Goal: Task Accomplishment & Management: Complete application form

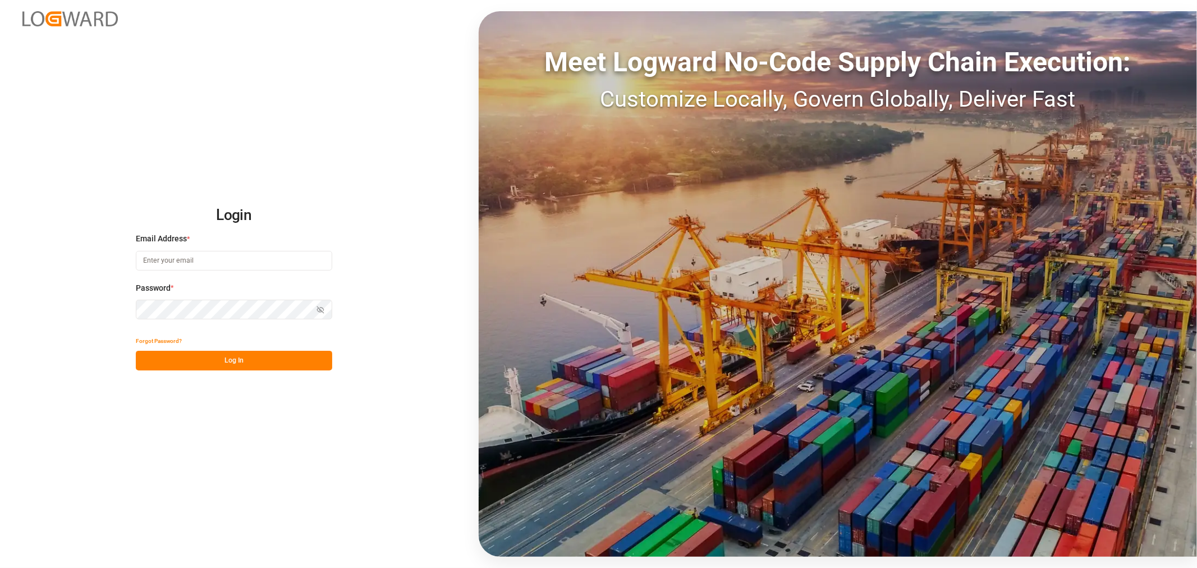
type input "[EMAIL_ADDRESS][DOMAIN_NAME]"
click at [267, 367] on button "Log In" at bounding box center [234, 361] width 196 height 20
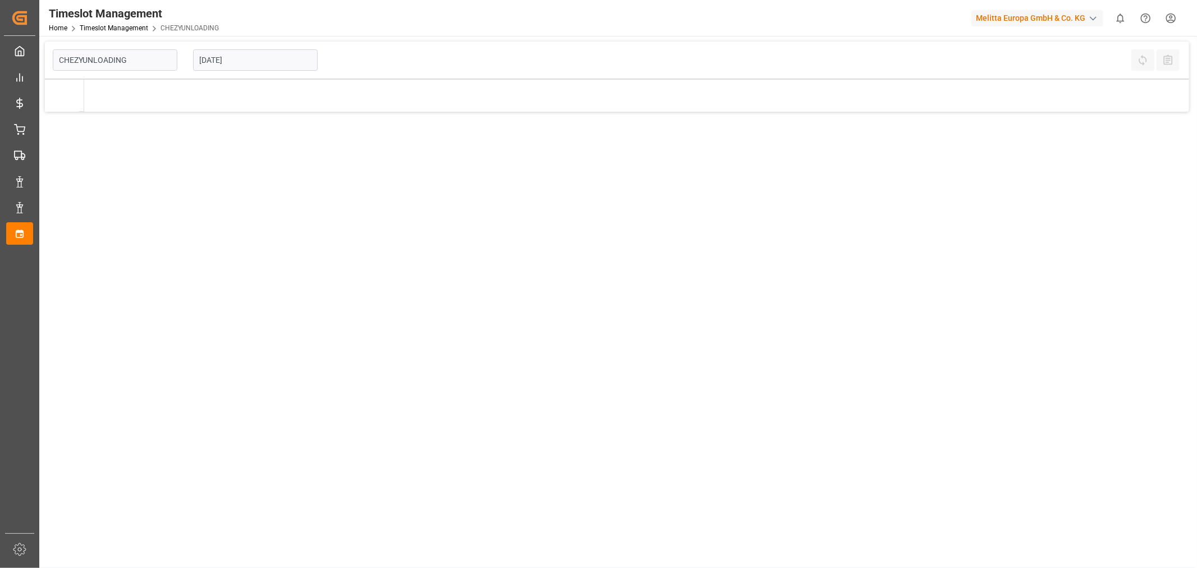
type input "Chezy Unloading"
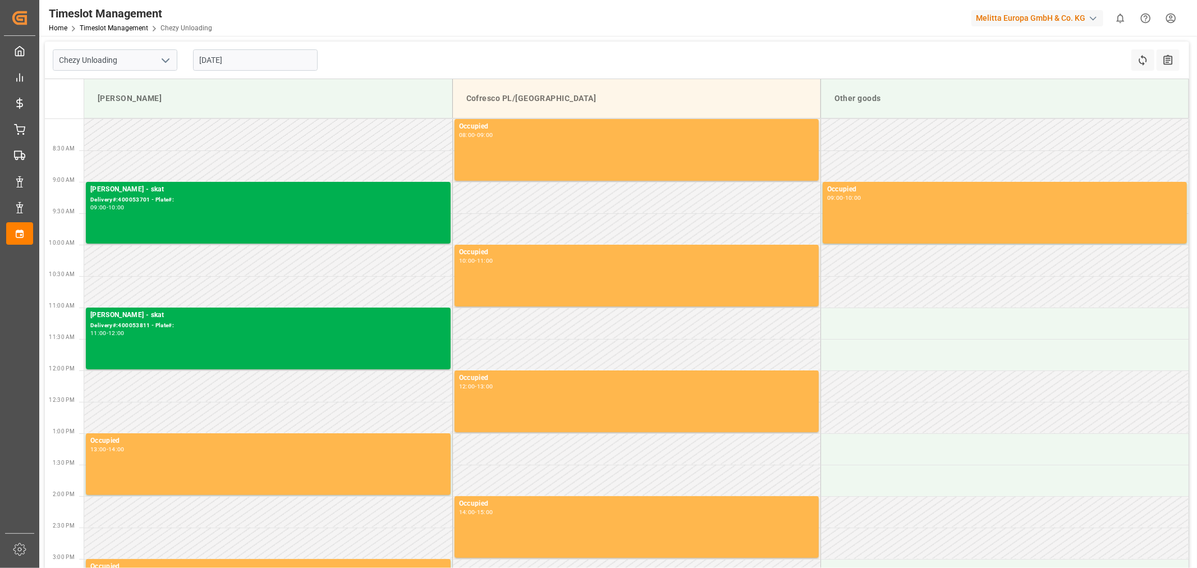
click at [256, 59] on input "[DATE]" at bounding box center [255, 59] width 125 height 21
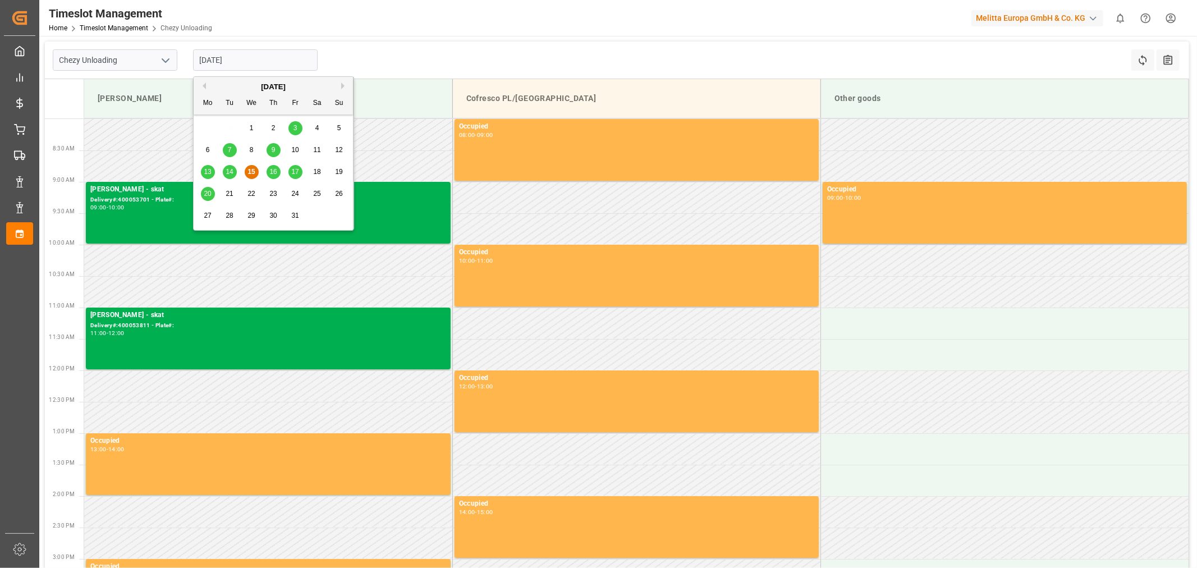
click at [277, 168] on span "16" at bounding box center [272, 172] width 7 height 8
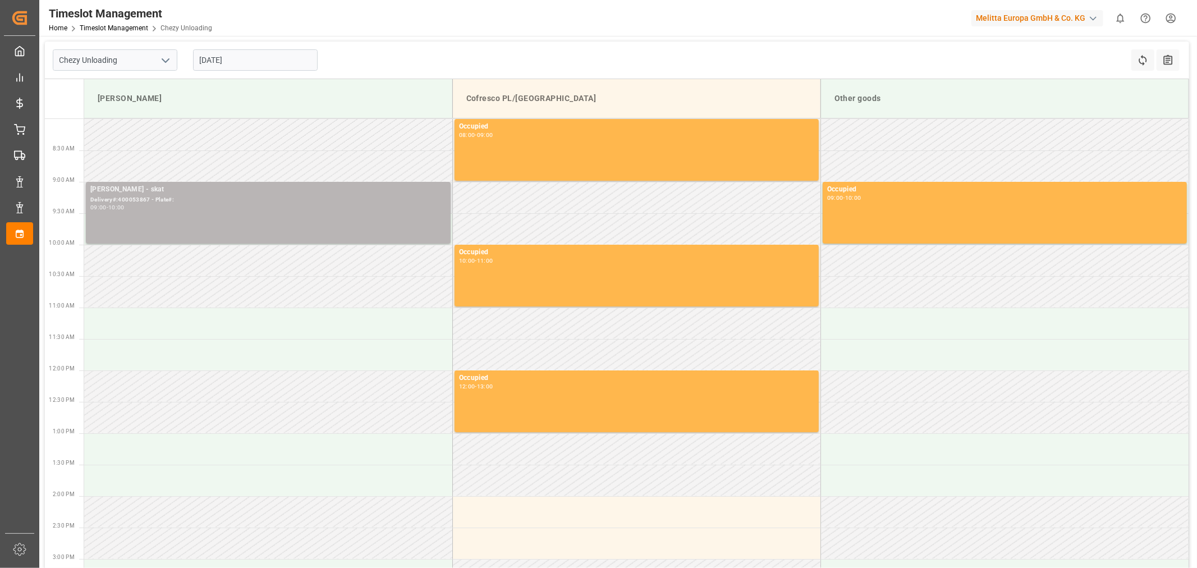
click at [184, 204] on div "Delivery#:400053867 - Plate#:" at bounding box center [268, 200] width 356 height 10
drag, startPoint x: 148, startPoint y: 201, endPoint x: 118, endPoint y: 200, distance: 30.3
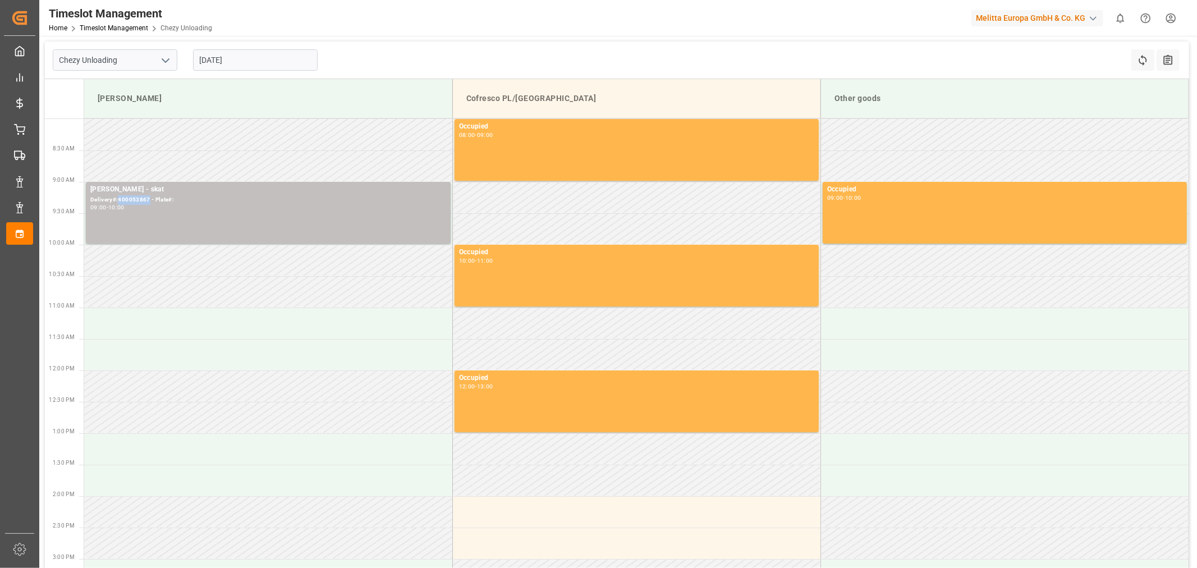
copy div "400053867"
drag, startPoint x: 234, startPoint y: 57, endPoint x: 240, endPoint y: 59, distance: 6.9
click at [234, 57] on input "[DATE]" at bounding box center [255, 59] width 125 height 21
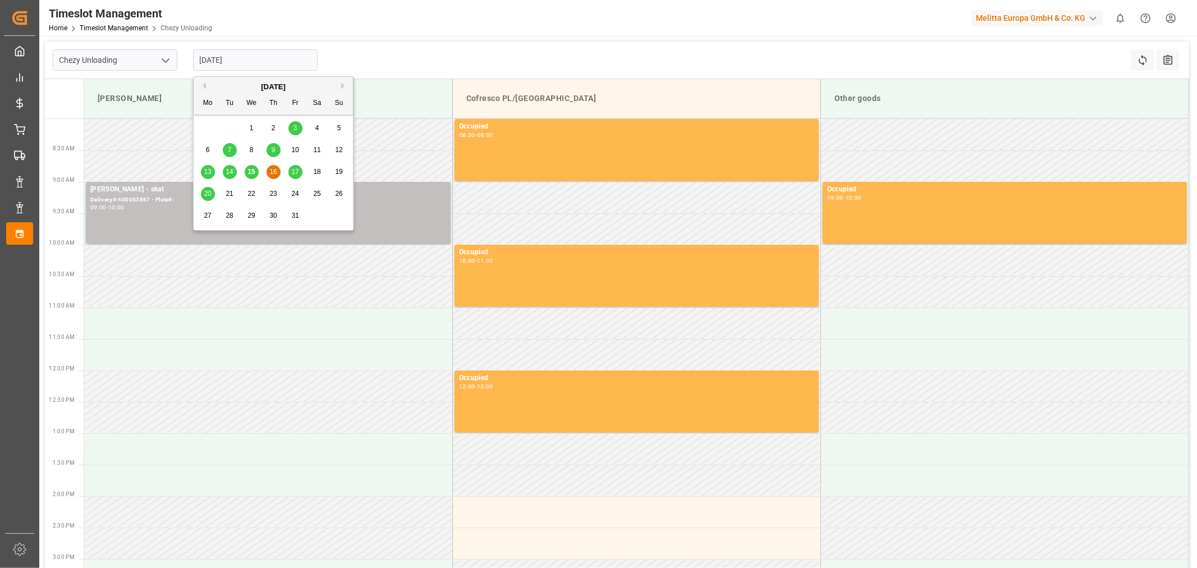
click at [293, 172] on span "17" at bounding box center [294, 172] width 7 height 8
type input "[DATE]"
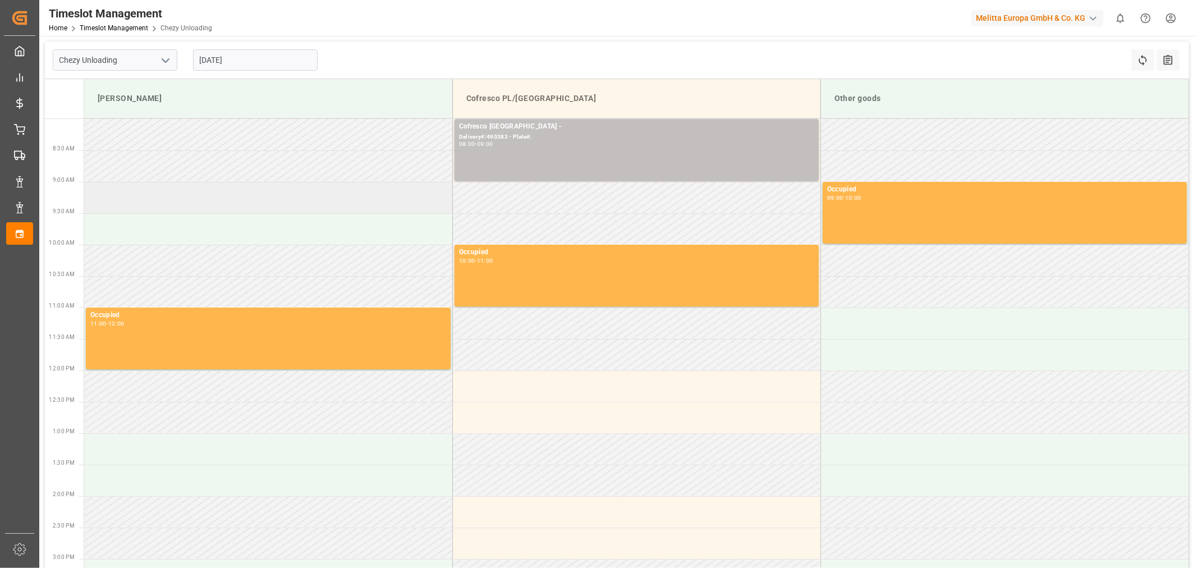
click at [209, 206] on td at bounding box center [268, 197] width 368 height 31
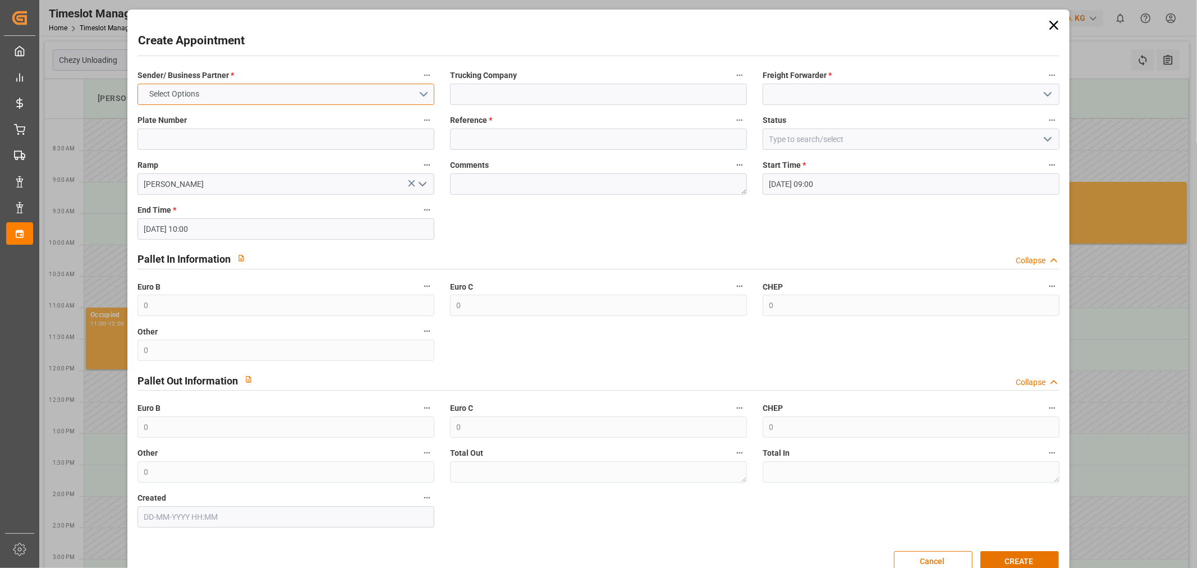
click at [226, 91] on button "Select Options" at bounding box center [286, 94] width 297 height 21
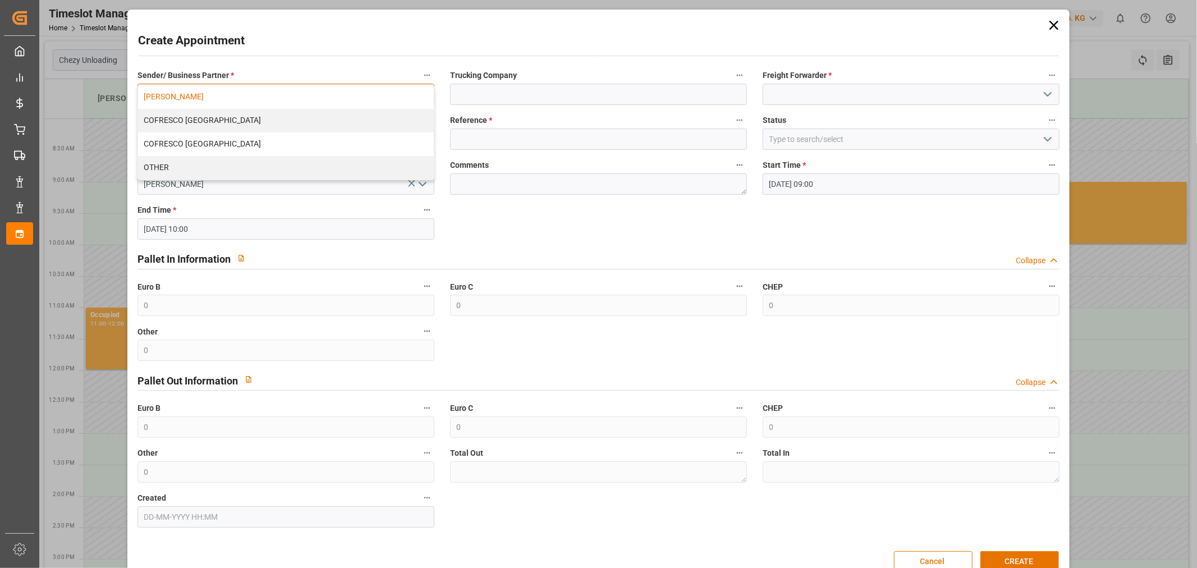
click at [284, 92] on div "[PERSON_NAME]" at bounding box center [286, 97] width 296 height 24
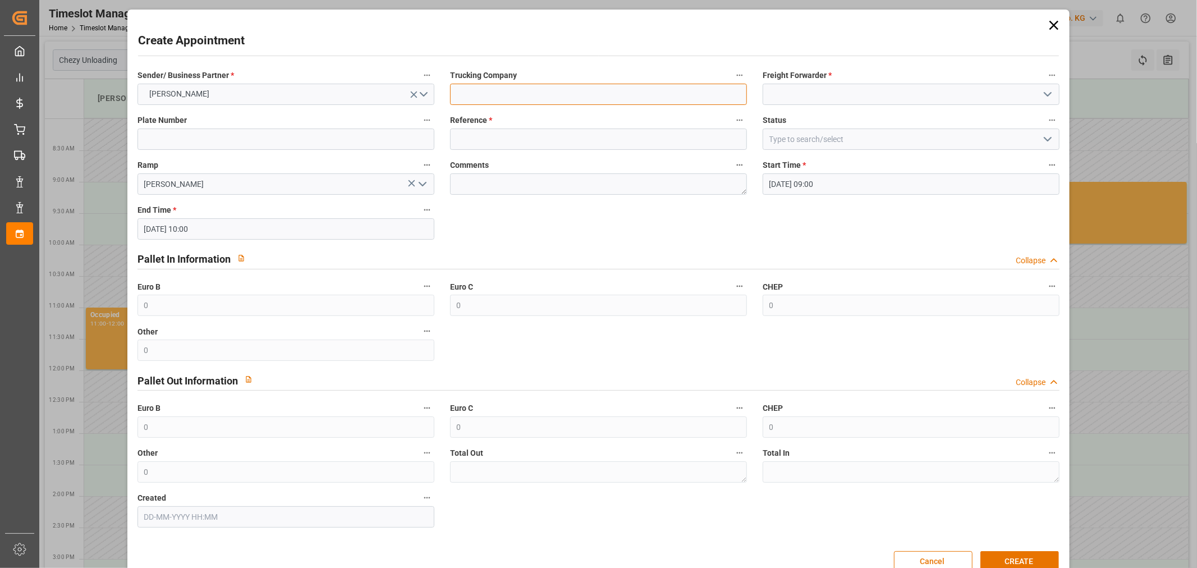
click at [498, 96] on input at bounding box center [598, 94] width 297 height 21
paste input "400053867"
type input "skat"
click at [873, 96] on input at bounding box center [911, 94] width 297 height 21
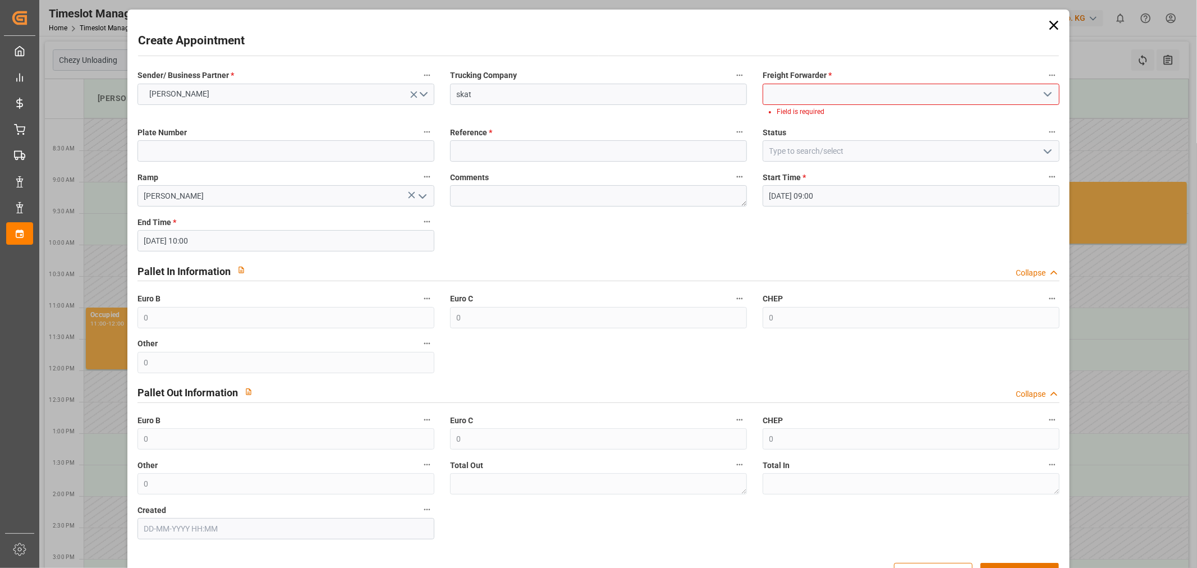
click at [1047, 92] on icon "open menu" at bounding box center [1047, 94] width 13 height 13
click at [854, 97] on input at bounding box center [911, 94] width 297 height 21
click at [849, 107] on div "Skat" at bounding box center [911, 119] width 296 height 25
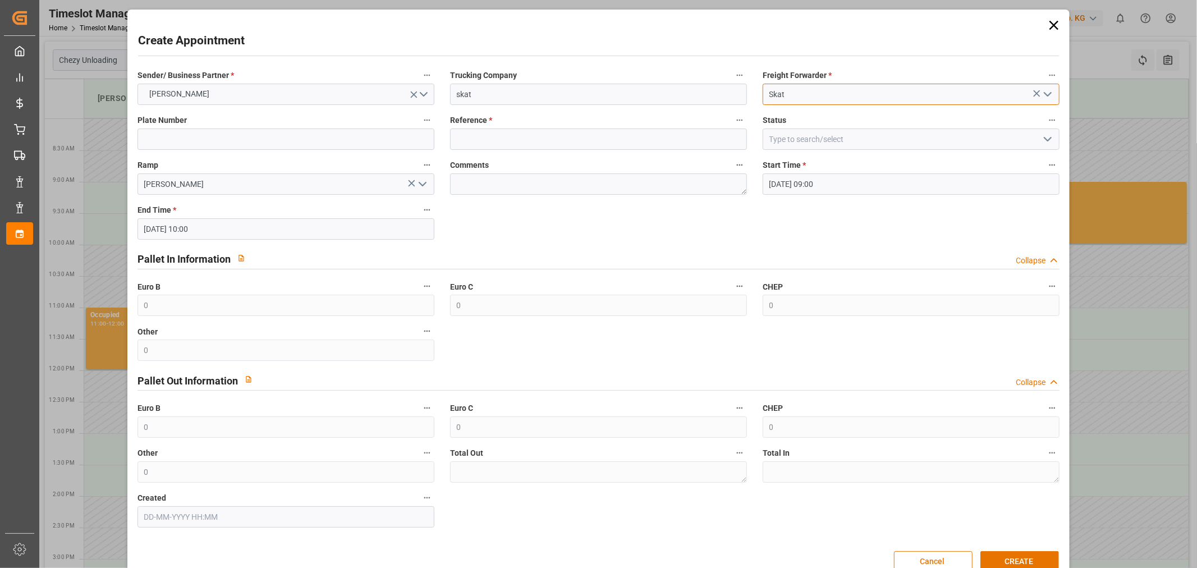
type input "Skat"
drag, startPoint x: 249, startPoint y: 145, endPoint x: 380, endPoint y: 135, distance: 131.7
click at [249, 145] on input at bounding box center [286, 139] width 297 height 21
click at [576, 138] on input at bounding box center [598, 139] width 297 height 21
paste input "400053867"
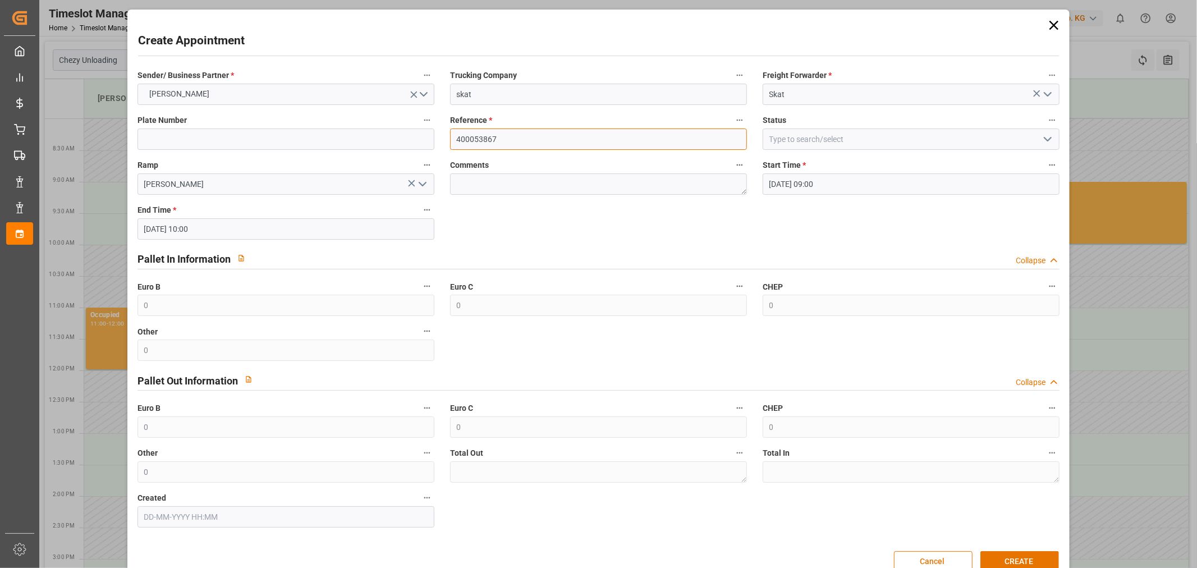
type input "400053867"
click at [318, 139] on input at bounding box center [286, 139] width 297 height 21
type input "follow asap"
drag, startPoint x: 523, startPoint y: 254, endPoint x: 529, endPoint y: 254, distance: 6.2
click at [523, 254] on div "Pallet In Information Collapse" at bounding box center [599, 258] width 923 height 21
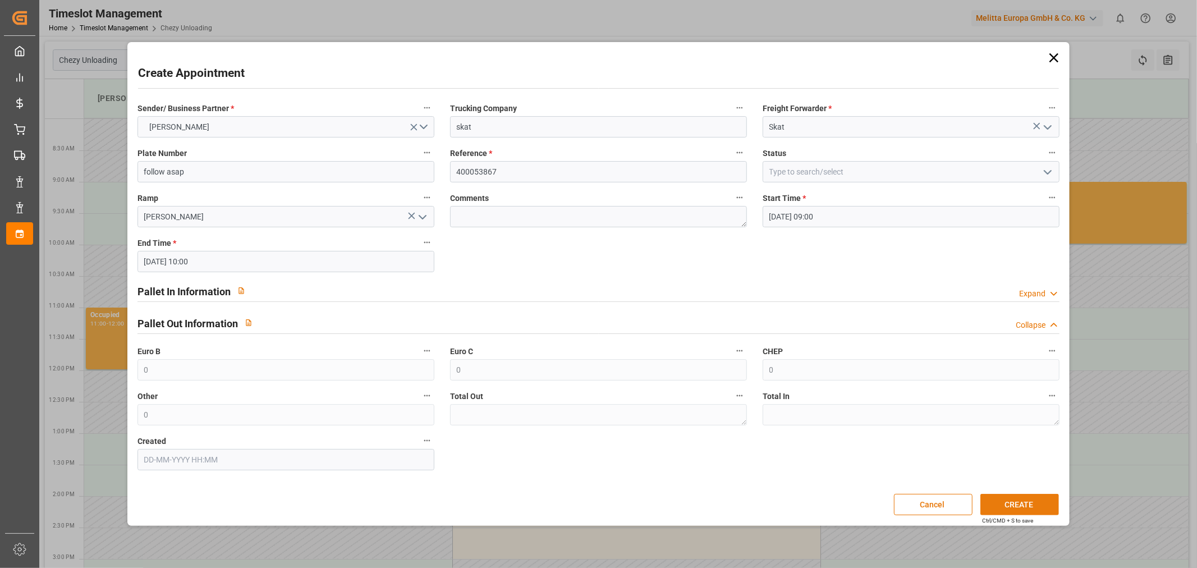
click at [1020, 513] on button "CREATE" at bounding box center [1020, 504] width 79 height 21
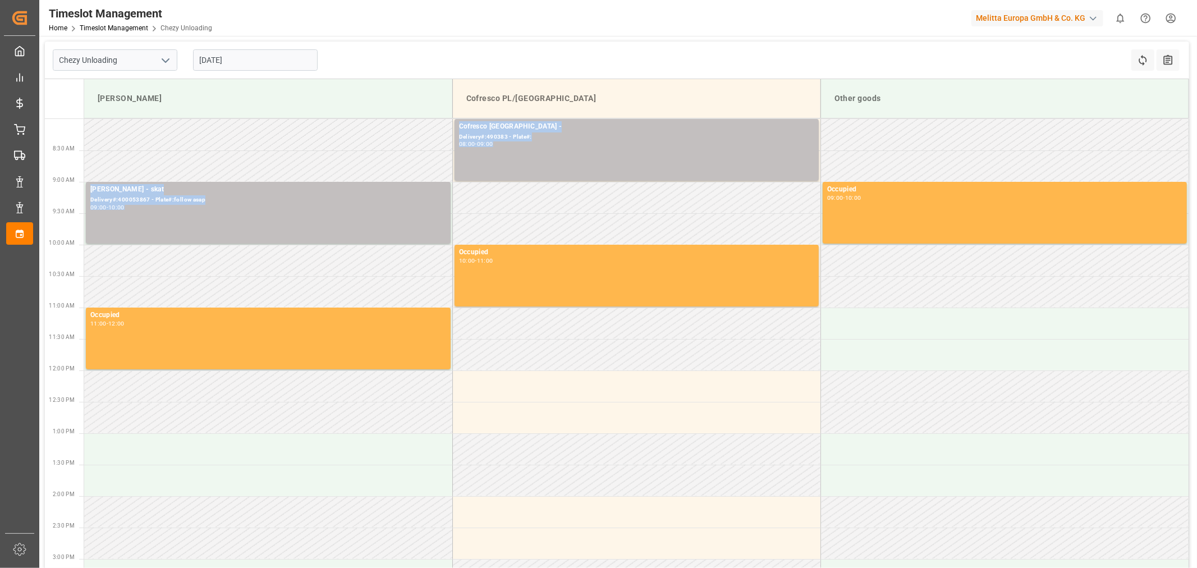
drag, startPoint x: 144, startPoint y: 147, endPoint x: 307, endPoint y: 264, distance: 200.3
click at [307, 262] on tbody "Cofresco [GEOGRAPHIC_DATA] - Delivery#:490383 - Plate#: 08:00 - 09:00 [PERSON_N…" at bounding box center [636, 415] width 1105 height 593
click at [514, 40] on div "Chezy Unloading [DATE] Refresh Time Slots All Audits Melitta G Cofresco PL/[GEO…" at bounding box center [617, 443] width 1156 height 814
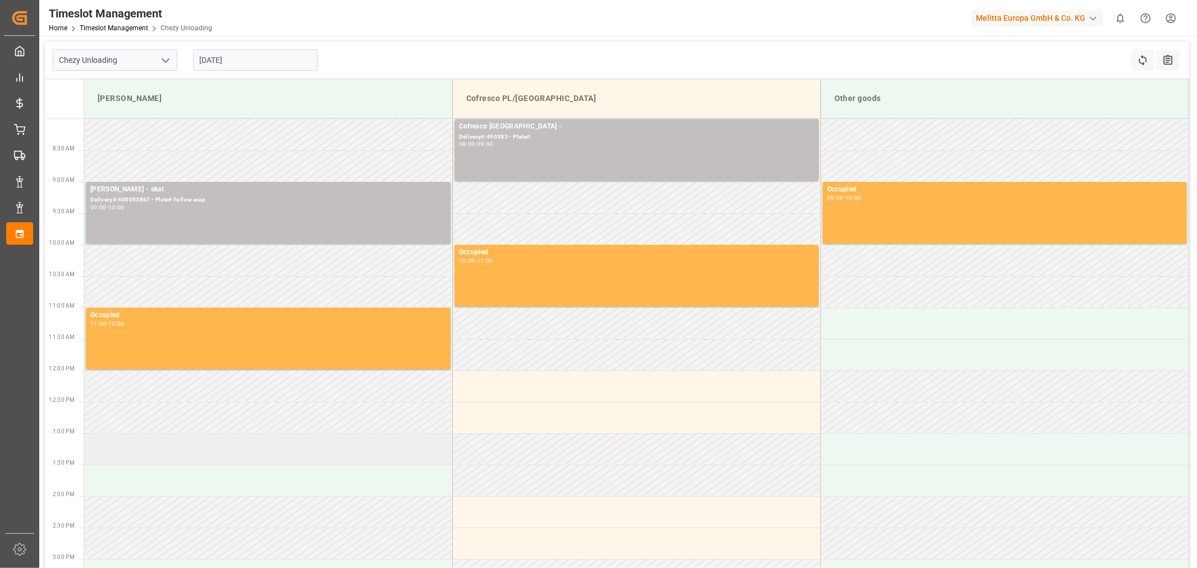
drag, startPoint x: 212, startPoint y: 428, endPoint x: 210, endPoint y: 435, distance: 7.5
click at [210, 435] on tbody "Cofresco [GEOGRAPHIC_DATA] - Delivery#:490383 - Plate#: 08:00 - 09:00 [PERSON_N…" at bounding box center [636, 415] width 1105 height 593
click at [210, 435] on td at bounding box center [268, 448] width 368 height 31
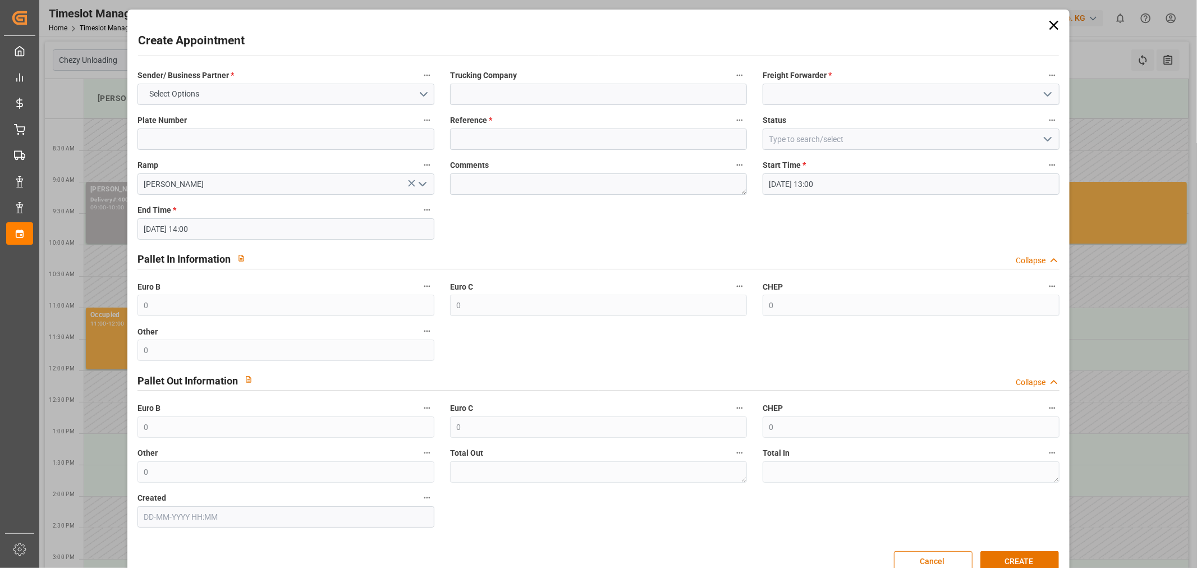
click at [570, 107] on div "Trucking Company" at bounding box center [598, 86] width 313 height 45
click at [237, 84] on button "Select Options" at bounding box center [286, 94] width 297 height 21
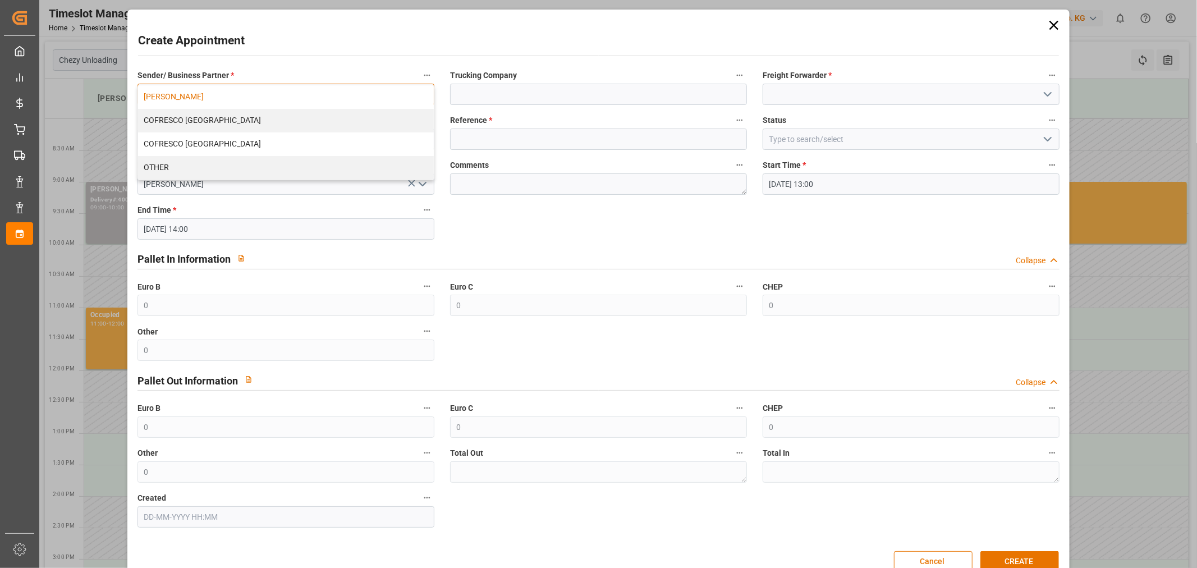
click at [226, 104] on div "[PERSON_NAME]" at bounding box center [286, 97] width 296 height 24
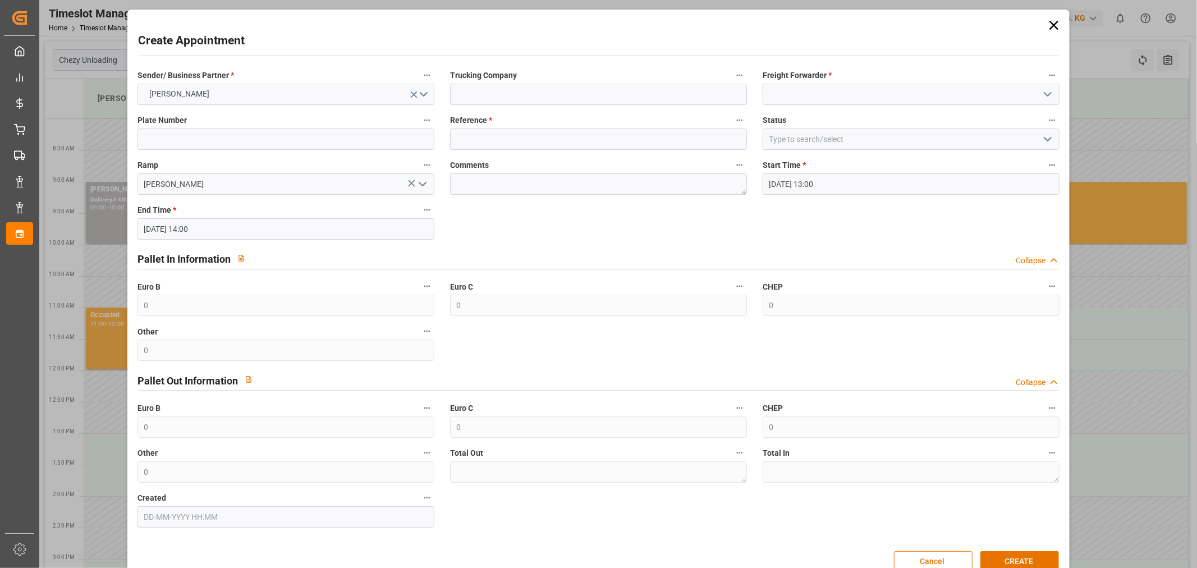
click at [671, 62] on div "Create Appointment Sender/ Business Partner * [PERSON_NAME] Trucking Company Fr…" at bounding box center [598, 296] width 937 height 568
drag, startPoint x: 559, startPoint y: 83, endPoint x: 630, endPoint y: 79, distance: 70.8
click at [610, 83] on div "Sender/ Business Partner * [PERSON_NAME] Trucking Company Freight Forwarder * P…" at bounding box center [599, 298] width 939 height 468
click at [513, 70] on span "Trucking Company" at bounding box center [483, 76] width 67 height 12
click at [733, 70] on button "Trucking Company" at bounding box center [740, 75] width 15 height 15
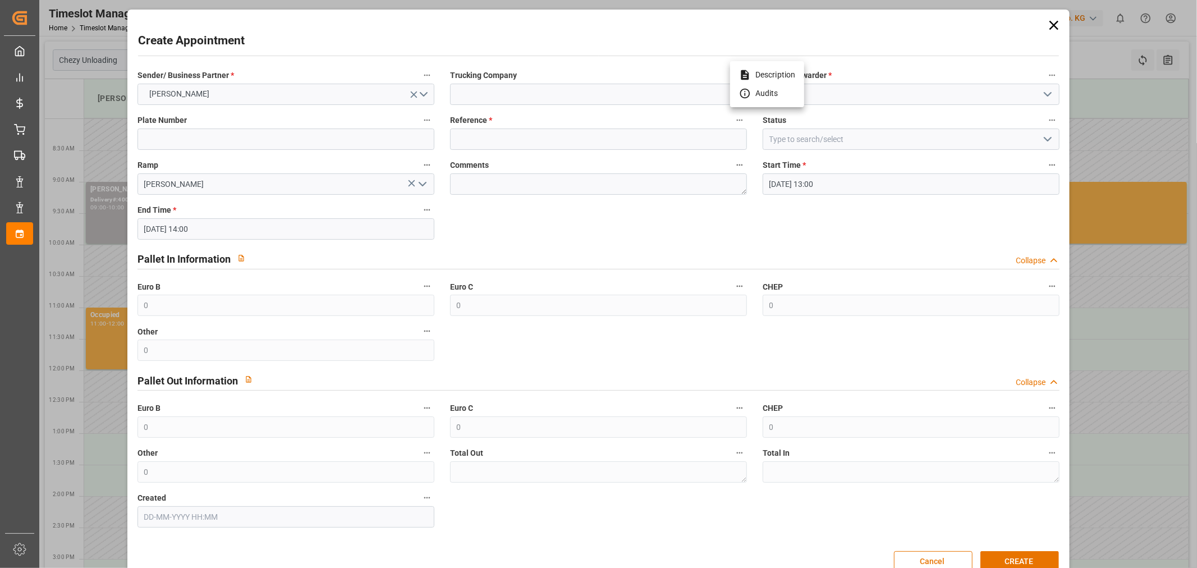
click at [609, 53] on div at bounding box center [598, 284] width 1197 height 568
click at [601, 70] on body "Created by potrace 1.15, written by [PERSON_NAME] [DATE]-[DATE] Created by potr…" at bounding box center [598, 284] width 1197 height 568
drag, startPoint x: 629, startPoint y: 101, endPoint x: 655, endPoint y: 96, distance: 26.3
click at [630, 101] on input at bounding box center [598, 94] width 297 height 21
click at [934, 77] on label "Freight Forwarder *" at bounding box center [911, 76] width 297 height 16
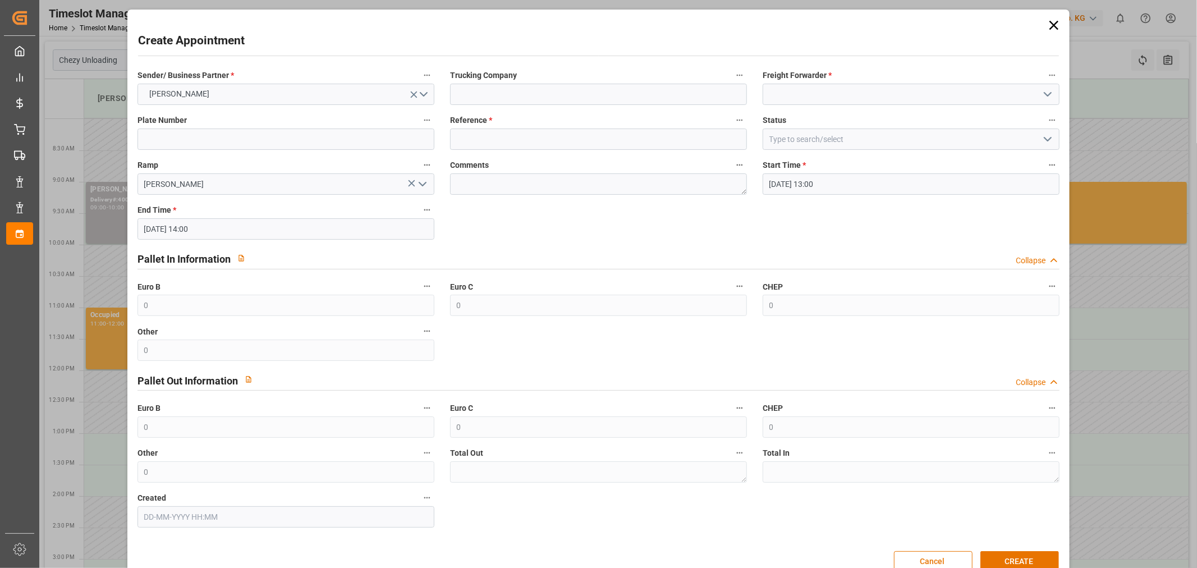
click at [1045, 77] on button "Freight Forwarder *" at bounding box center [1052, 75] width 15 height 15
click at [985, 92] on div at bounding box center [598, 284] width 1197 height 568
click at [985, 92] on input at bounding box center [911, 94] width 297 height 21
click at [1053, 93] on input at bounding box center [911, 94] width 297 height 21
drag, startPoint x: 1049, startPoint y: 99, endPoint x: 1030, endPoint y: 97, distance: 18.7
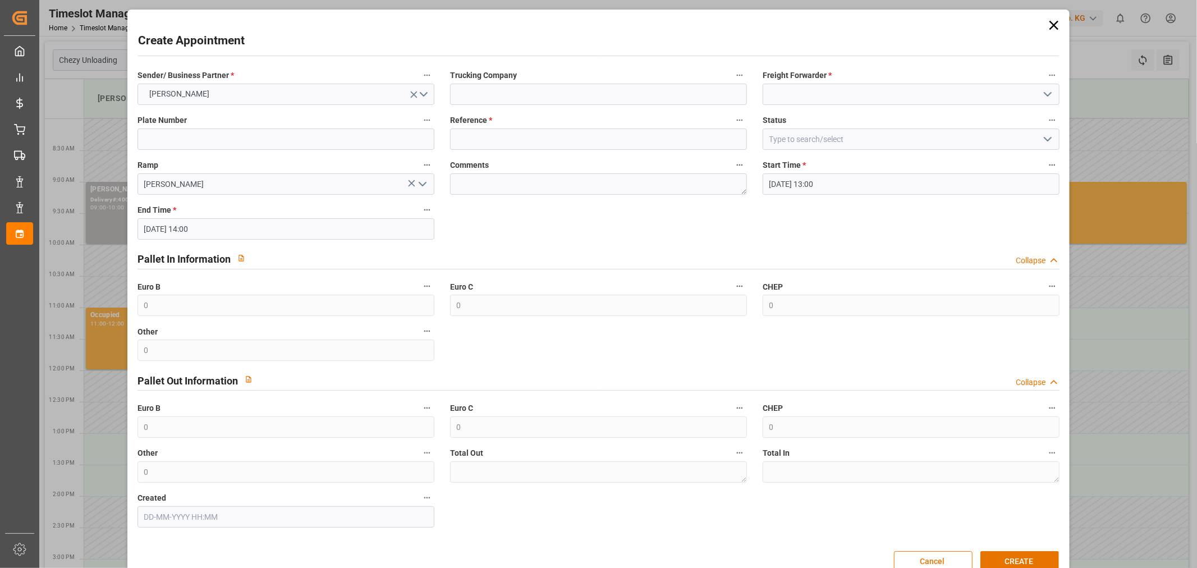
click at [1046, 99] on icon "open menu" at bounding box center [1047, 94] width 13 height 13
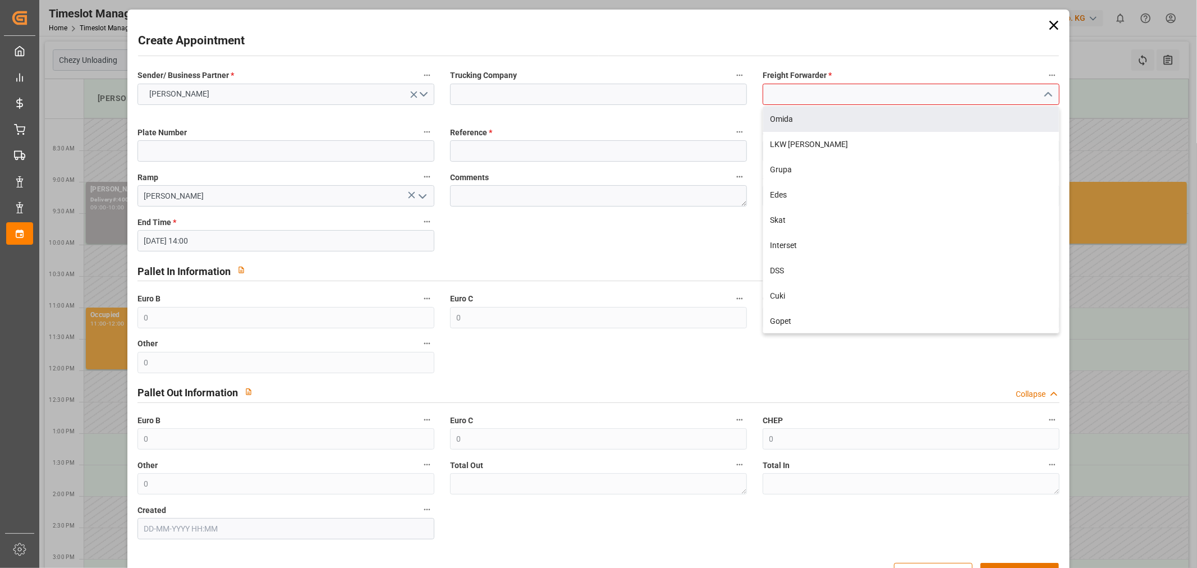
click at [877, 93] on input at bounding box center [911, 94] width 297 height 21
click at [844, 121] on div "Skat" at bounding box center [911, 119] width 296 height 25
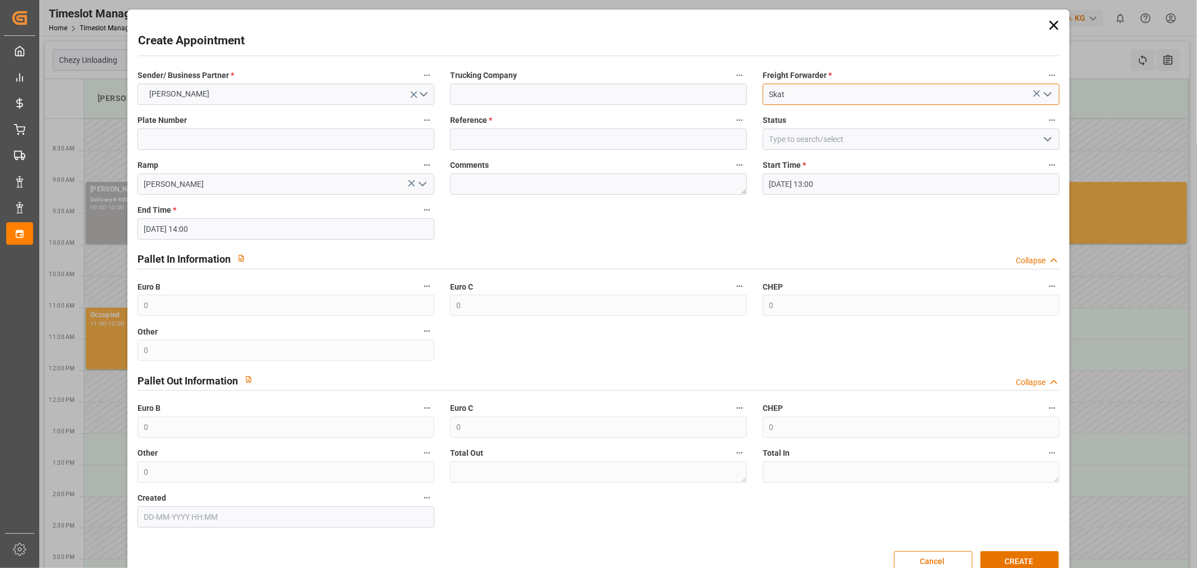
type input "Skat"
click at [487, 63] on div "Create Appointment Sender/ Business Partner * [PERSON_NAME] Trucking Company Fr…" at bounding box center [598, 296] width 937 height 568
drag, startPoint x: 534, startPoint y: 80, endPoint x: 556, endPoint y: 81, distance: 21.3
click at [551, 80] on div "Sender/ Business Partner * [PERSON_NAME] Trucking Company Freight Forwarder * S…" at bounding box center [599, 298] width 939 height 468
click at [509, 76] on span "Trucking Company" at bounding box center [483, 76] width 67 height 12
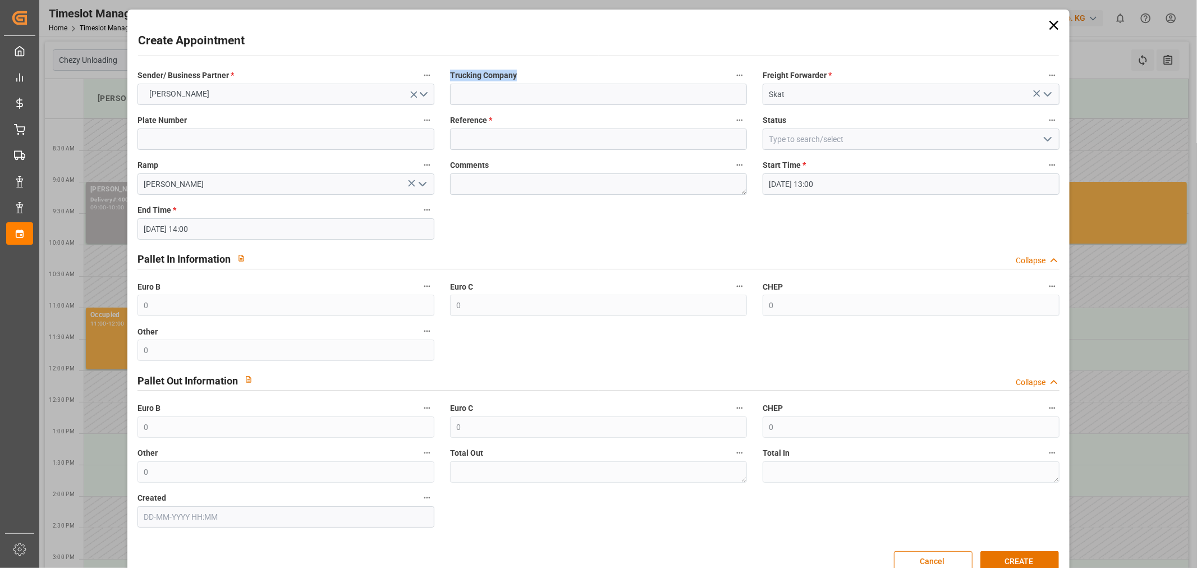
click at [733, 76] on button "Trucking Company" at bounding box center [740, 75] width 15 height 15
click at [509, 76] on div at bounding box center [598, 284] width 1197 height 568
click at [509, 76] on div "Description Audits" at bounding box center [598, 284] width 1197 height 568
drag, startPoint x: 461, startPoint y: 63, endPoint x: 601, endPoint y: 68, distance: 139.9
click at [596, 68] on div "Create Appointment Sender/ Business Partner * [PERSON_NAME] Trucking Company Fr…" at bounding box center [598, 296] width 937 height 568
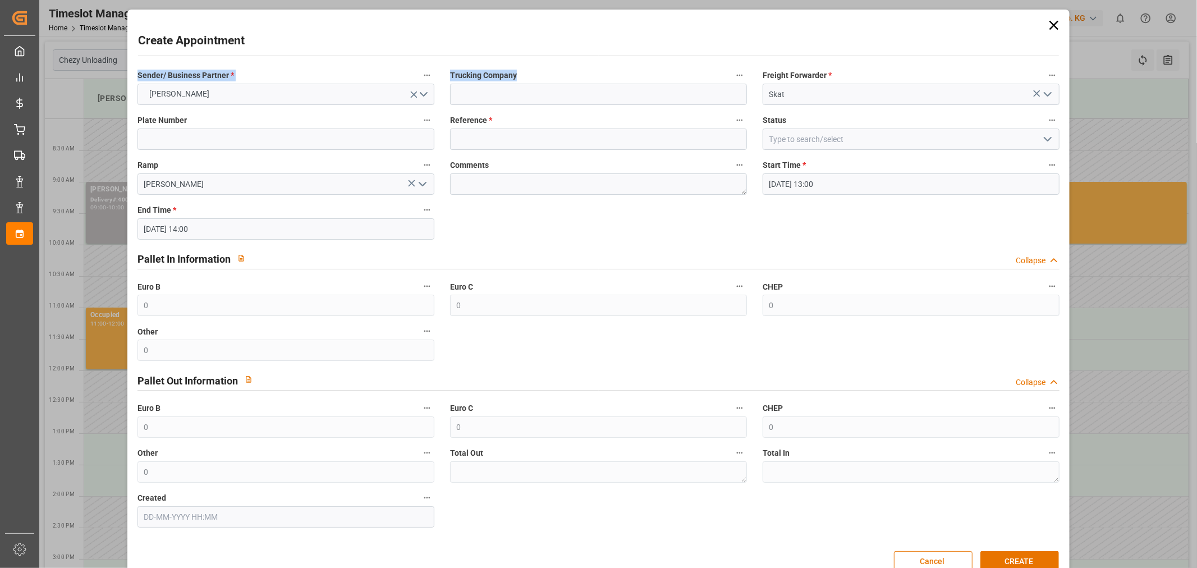
drag, startPoint x: 461, startPoint y: 68, endPoint x: 625, endPoint y: 76, distance: 164.7
click at [621, 77] on div "Create Appointment Sender/ Business Partner * [PERSON_NAME] Trucking Company Fr…" at bounding box center [598, 296] width 937 height 568
click at [547, 71] on label "Trucking Company" at bounding box center [598, 76] width 297 height 16
click at [733, 71] on button "Trucking Company" at bounding box center [740, 75] width 15 height 15
click at [490, 140] on div at bounding box center [598, 284] width 1197 height 568
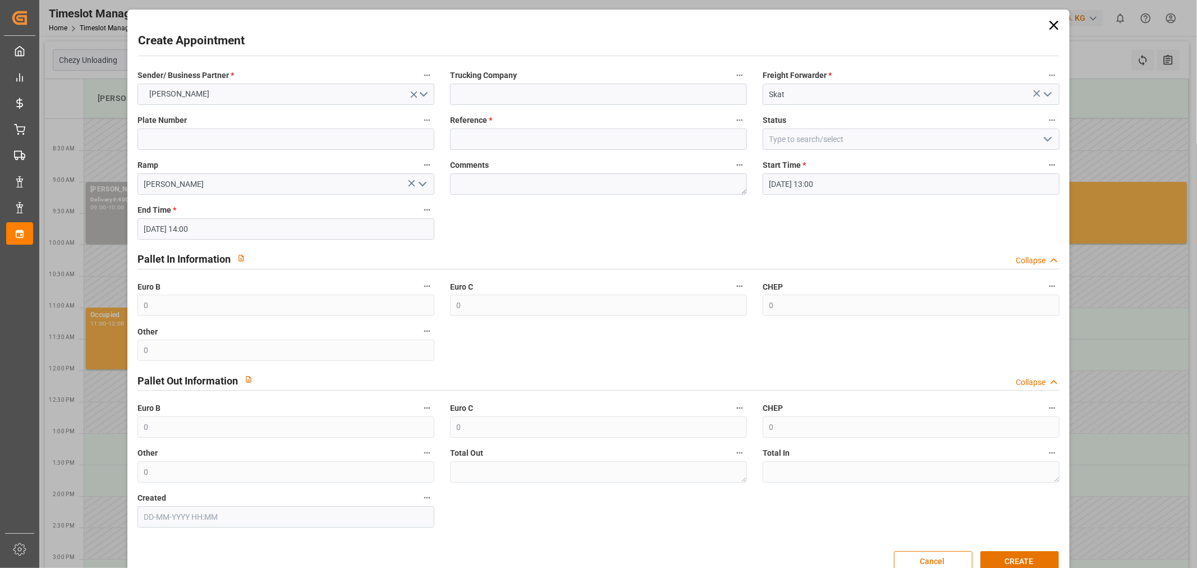
click at [541, 120] on label "Reference *" at bounding box center [598, 121] width 297 height 16
click at [733, 120] on button "Reference *" at bounding box center [740, 120] width 15 height 15
drag, startPoint x: 551, startPoint y: 147, endPoint x: 577, endPoint y: 141, distance: 27.0
click at [570, 143] on div at bounding box center [598, 284] width 1197 height 568
click at [577, 141] on input at bounding box center [598, 139] width 297 height 21
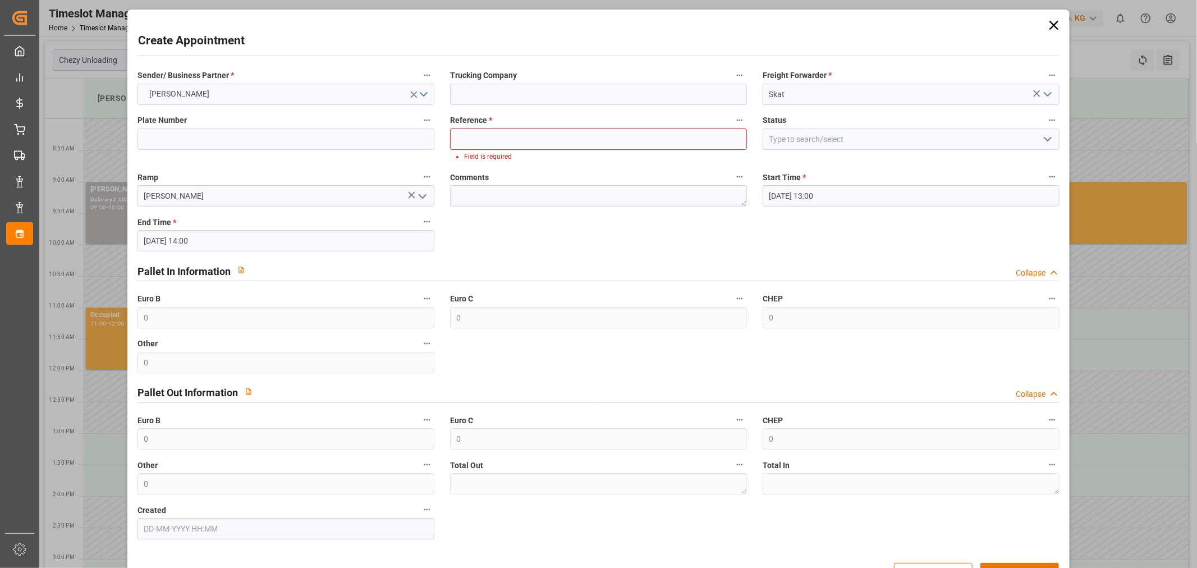
drag, startPoint x: 516, startPoint y: 124, endPoint x: 454, endPoint y: 122, distance: 62.9
click at [461, 125] on label "Reference *" at bounding box center [598, 121] width 297 height 16
click at [454, 122] on span "Reference *" at bounding box center [471, 121] width 42 height 12
click at [733, 122] on button "Reference *" at bounding box center [740, 120] width 15 height 15
click at [454, 122] on div at bounding box center [598, 284] width 1197 height 568
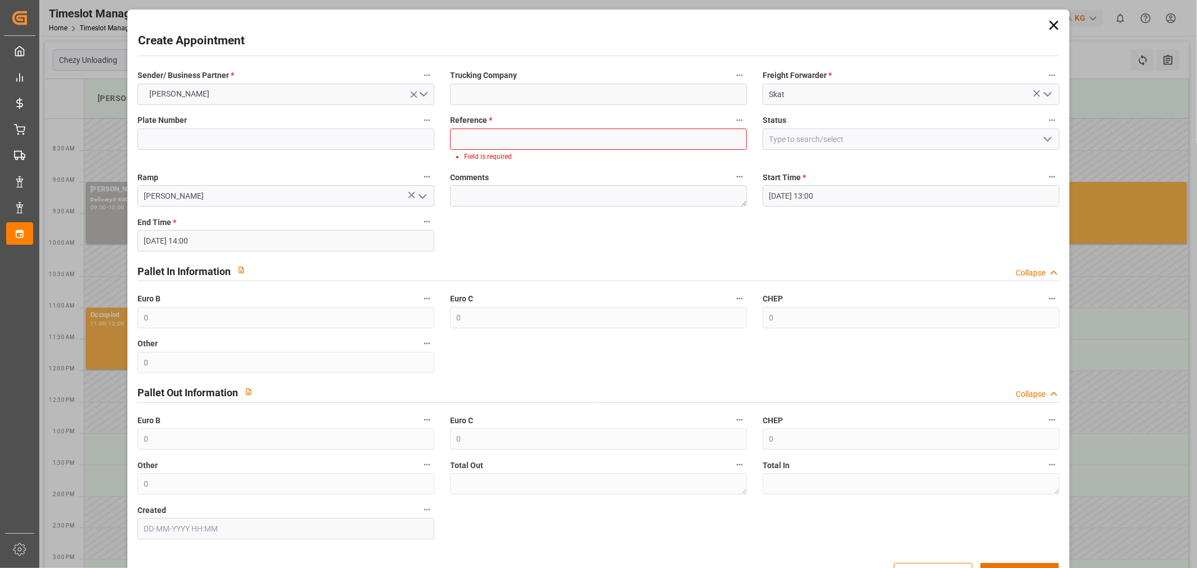
click at [454, 122] on body "Created by potrace 1.15, written by [PERSON_NAME] [DATE]-[DATE] Created by potr…" at bounding box center [598, 284] width 1197 height 568
drag, startPoint x: 480, startPoint y: 115, endPoint x: 541, endPoint y: 90, distance: 66.2
click at [541, 90] on div "Sender/ Business Partner * [PERSON_NAME] Trucking Company Freight Forwarder * S…" at bounding box center [599, 304] width 939 height 480
click at [490, 126] on label "Reference *" at bounding box center [598, 121] width 297 height 16
click at [733, 126] on button "Reference *" at bounding box center [740, 120] width 15 height 15
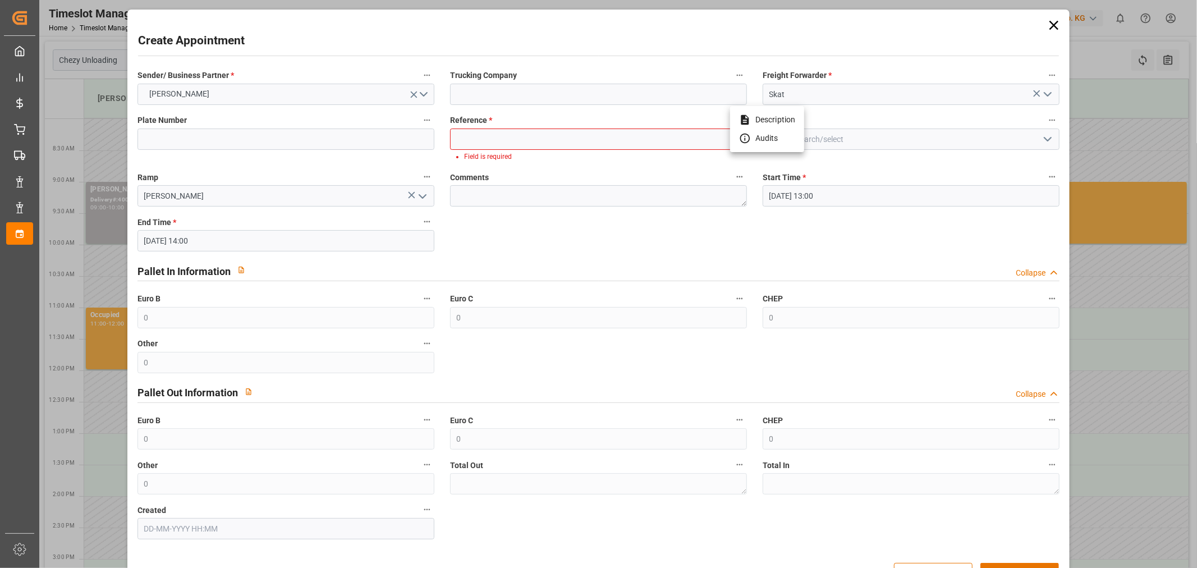
drag, startPoint x: 488, startPoint y: 126, endPoint x: 442, endPoint y: 125, distance: 46.6
click at [442, 125] on div at bounding box center [598, 284] width 1197 height 568
drag, startPoint x: 430, startPoint y: 126, endPoint x: 552, endPoint y: 116, distance: 122.3
click at [454, 119] on div "Sender/ Business Partner * [PERSON_NAME] Trucking Company Freight Forwarder * S…" at bounding box center [599, 304] width 939 height 480
click at [536, 121] on label "Reference *" at bounding box center [598, 121] width 297 height 16
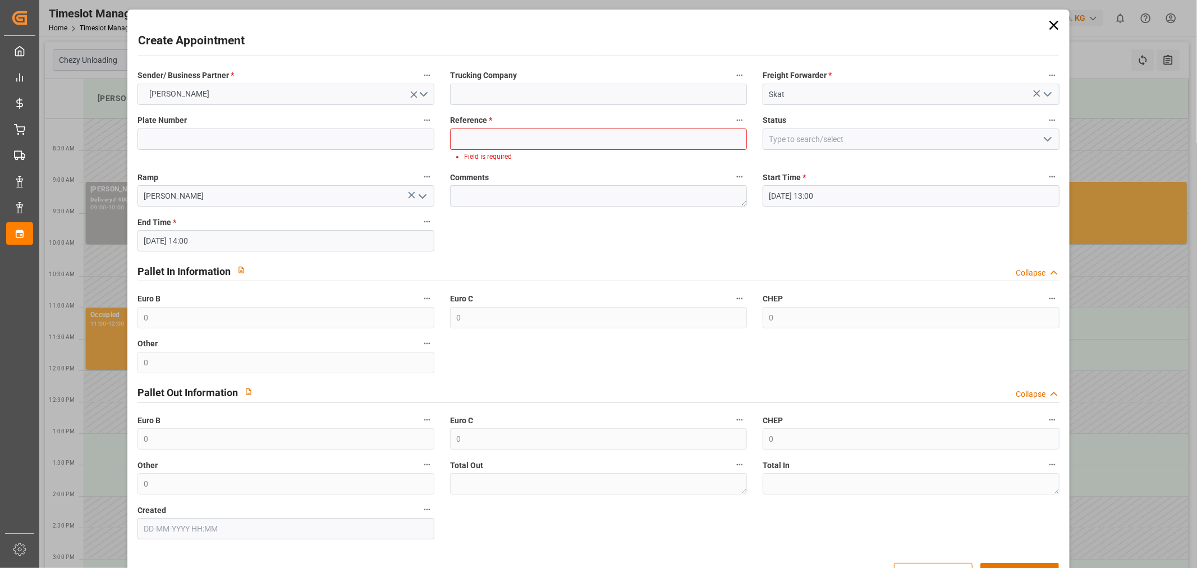
click at [733, 121] on button "Reference *" at bounding box center [740, 120] width 15 height 15
click at [535, 144] on div at bounding box center [598, 284] width 1197 height 568
click at [547, 135] on input at bounding box center [598, 139] width 297 height 21
paste input "400053867"
type input "400053867"
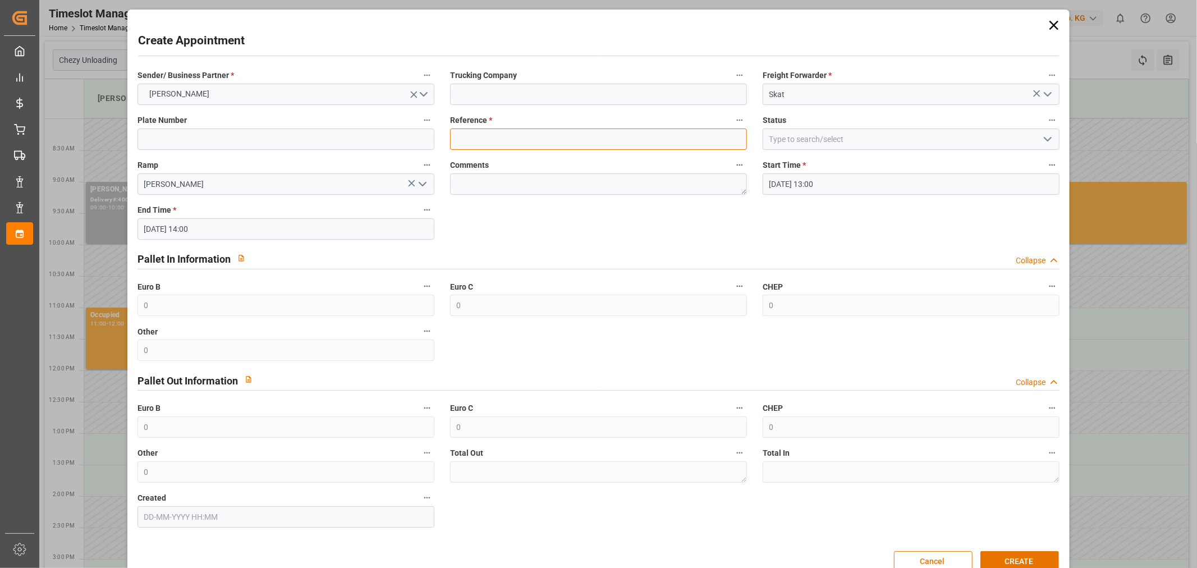
drag, startPoint x: 529, startPoint y: 135, endPoint x: 520, endPoint y: 140, distance: 11.1
click at [529, 135] on input at bounding box center [598, 139] width 297 height 21
paste input "400053916"
type input "400053916"
click at [1018, 559] on button "CREATE" at bounding box center [1020, 561] width 79 height 21
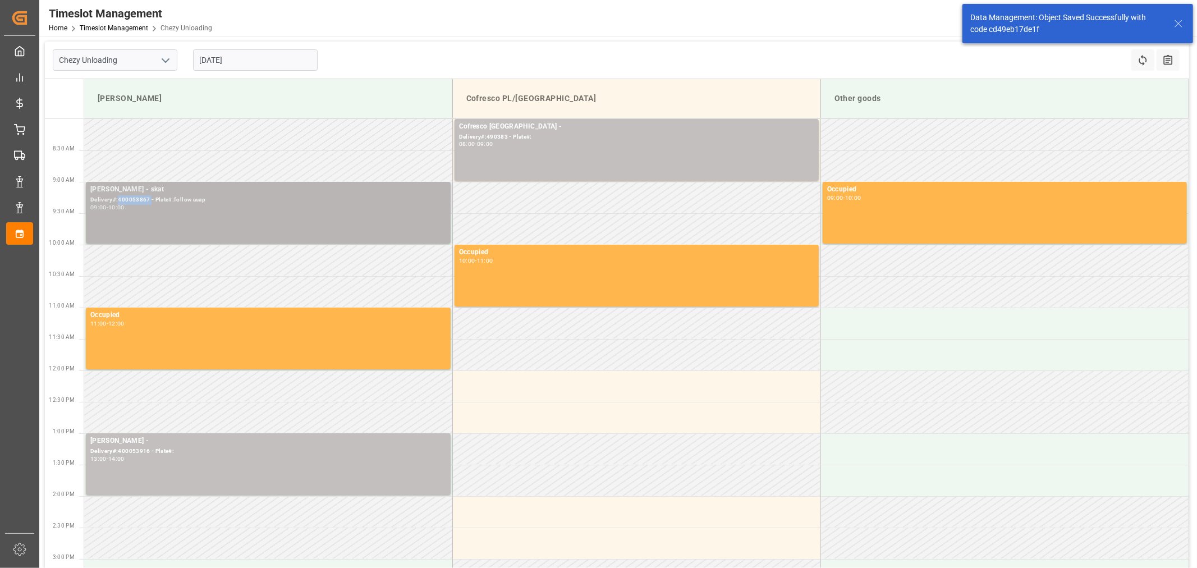
drag, startPoint x: 150, startPoint y: 200, endPoint x: 119, endPoint y: 198, distance: 31.0
click at [119, 198] on div "Delivery#:400053867 - Plate#:follow asap" at bounding box center [268, 200] width 356 height 10
copy div "400053867"
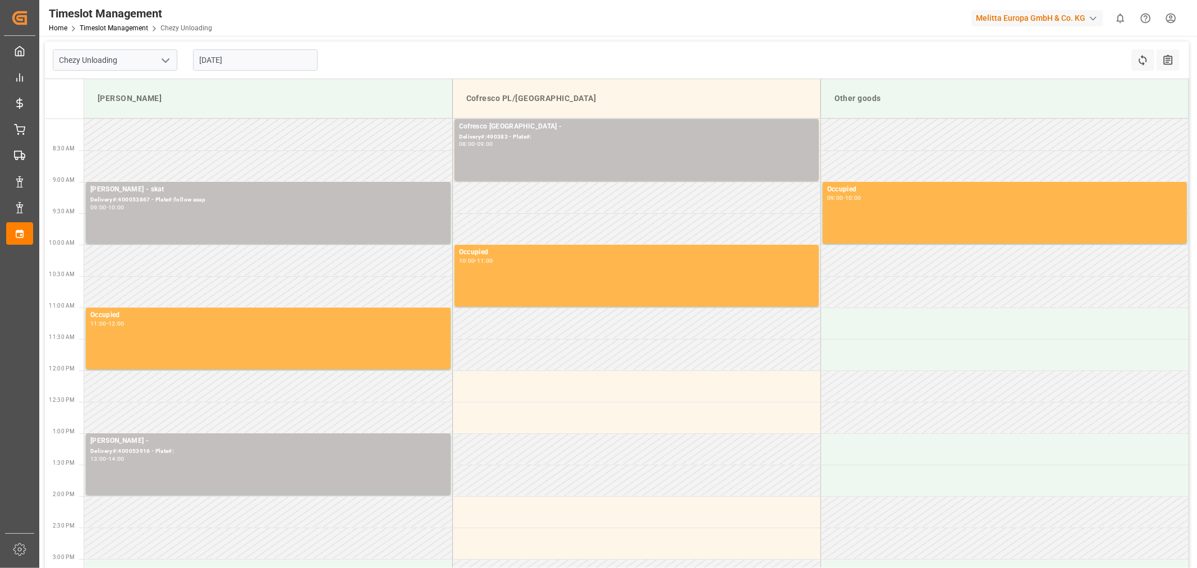
click at [686, 42] on div "Chezy Unloading [DATE] Refresh Time Slots All Audits" at bounding box center [617, 61] width 1145 height 38
click at [251, 59] on input "[DATE]" at bounding box center [255, 59] width 125 height 21
drag, startPoint x: 525, startPoint y: 35, endPoint x: 406, endPoint y: 25, distance: 119.5
click at [406, 25] on div "Timeslot Management Home Timeslot Management Chezy Unloading Melitta Europa Gmb…" at bounding box center [614, 18] width 1166 height 36
